Goal: Transaction & Acquisition: Purchase product/service

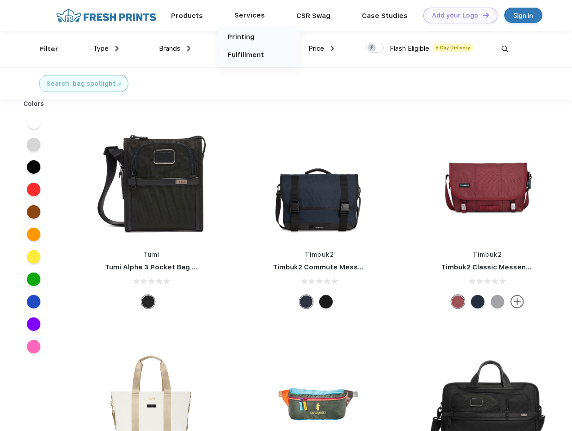
scroll to position [0, 0]
click at [457, 15] on link "Add your Logo Design Tool" at bounding box center [461, 16] width 74 height 16
click at [0, 0] on div "Design Tool" at bounding box center [0, 0] width 0 height 0
click at [482, 15] on link "Add your Logo Design Tool" at bounding box center [461, 16] width 74 height 16
click at [43, 49] on div "Filter" at bounding box center [49, 49] width 18 height 10
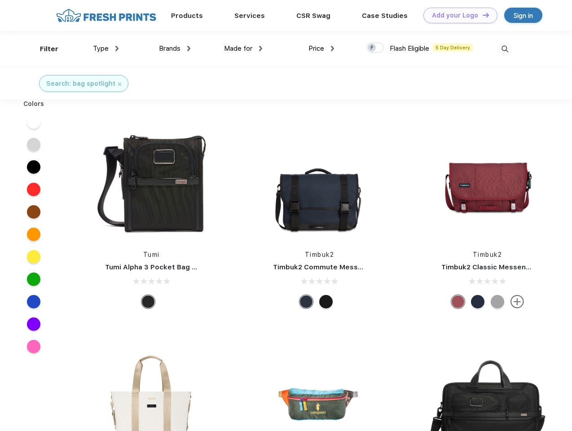
click at [106, 49] on span "Type" at bounding box center [101, 48] width 16 height 8
click at [175, 49] on span "Brands" at bounding box center [170, 48] width 22 height 8
click at [243, 49] on span "Made for" at bounding box center [238, 48] width 28 height 8
click at [322, 49] on span "Price" at bounding box center [317, 48] width 16 height 8
click at [375, 48] on div at bounding box center [376, 48] width 18 height 10
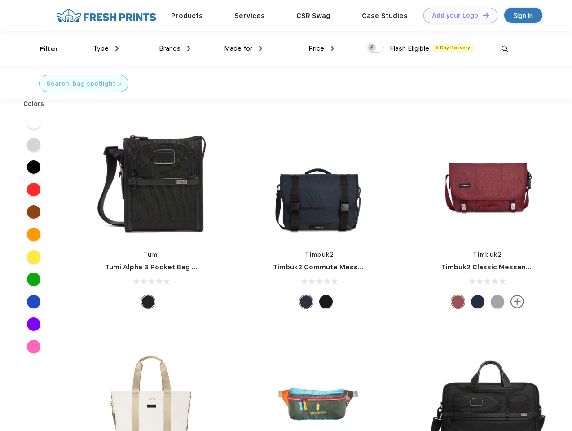
click at [372, 48] on input "checkbox" at bounding box center [370, 45] width 6 height 6
click at [505, 49] on img at bounding box center [505, 49] width 15 height 15
